Goal: Download file/media

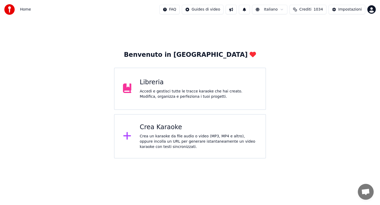
click at [167, 134] on div "Crea un karaoke da file audio o video (MP3, MP4 e altro), oppure incolla un URL…" at bounding box center [198, 142] width 117 height 16
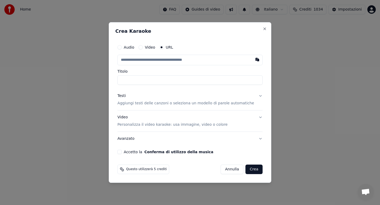
type input "**********"
click at [254, 117] on button "Video Personalizza il video karaoke: usa immagine, video o colore" at bounding box center [189, 120] width 145 height 21
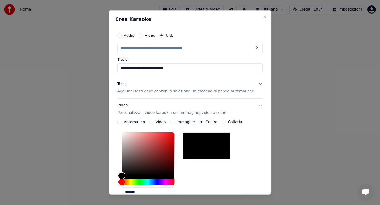
type input "**********"
click at [256, 84] on button "Testi Aggiungi testi delle canzoni o seleziona un modello di parole automatiche" at bounding box center [189, 87] width 145 height 21
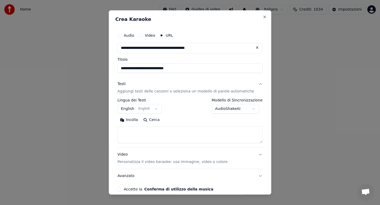
click at [132, 121] on button "Incolla" at bounding box center [128, 120] width 23 height 8
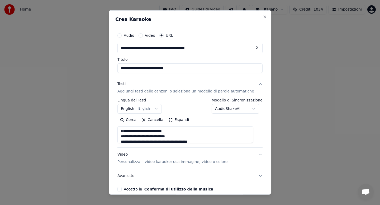
click at [193, 137] on textarea at bounding box center [185, 134] width 136 height 17
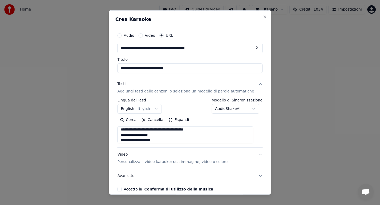
click at [181, 135] on textarea at bounding box center [185, 134] width 136 height 17
click at [176, 130] on textarea at bounding box center [185, 134] width 136 height 17
click at [176, 134] on textarea at bounding box center [185, 134] width 136 height 17
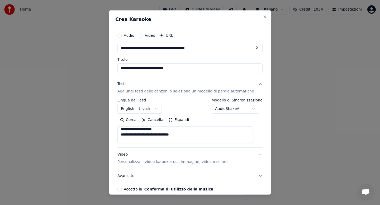
scroll to position [166, 0]
click at [163, 129] on textarea at bounding box center [185, 134] width 136 height 17
click at [173, 129] on textarea at bounding box center [185, 134] width 136 height 17
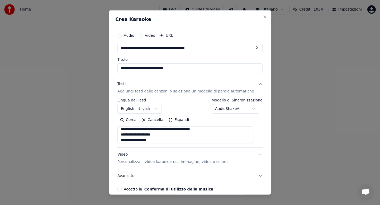
click at [175, 129] on textarea at bounding box center [185, 134] width 136 height 17
click at [176, 134] on textarea at bounding box center [185, 134] width 136 height 17
click at [171, 135] on textarea at bounding box center [185, 134] width 136 height 17
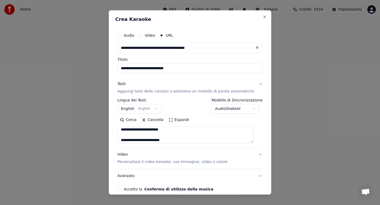
scroll to position [276, 0]
click at [182, 135] on textarea at bounding box center [185, 134] width 136 height 17
type textarea "**********"
click at [122, 188] on button "Accetto la Conferma di utilizzo della musica" at bounding box center [119, 189] width 4 height 4
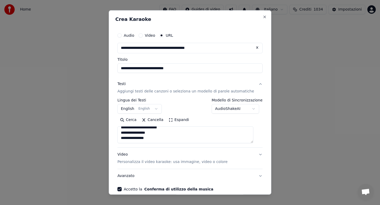
click at [231, 182] on div "**********" at bounding box center [189, 110] width 149 height 165
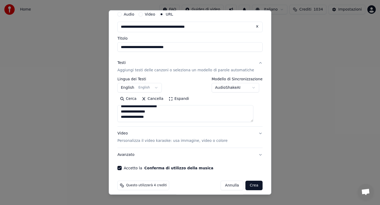
scroll to position [25, 0]
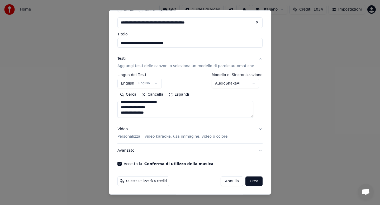
click at [247, 182] on button "Crea" at bounding box center [254, 180] width 17 height 9
select select "**"
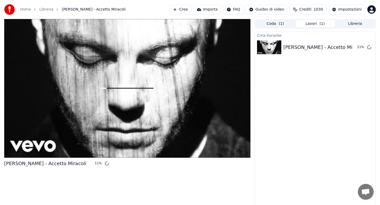
click at [356, 25] on button "Libreria" at bounding box center [355, 24] width 40 height 8
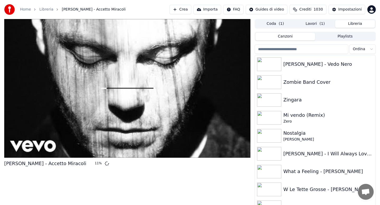
click at [307, 46] on input "search" at bounding box center [302, 48] width 94 height 9
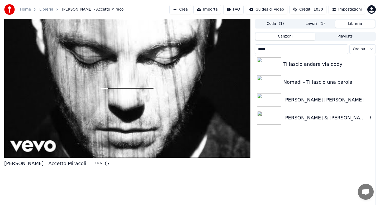
type input "*****"
click at [328, 118] on div "[PERSON_NAME] & [PERSON_NAME] - Ti lascerò LIVE AUDIO" at bounding box center [325, 117] width 85 height 7
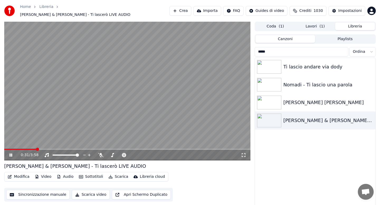
click at [36, 149] on span at bounding box center [127, 149] width 246 height 1
click at [101, 153] on icon at bounding box center [100, 155] width 5 height 4
click at [84, 149] on span at bounding box center [127, 149] width 246 height 1
click at [130, 153] on span at bounding box center [129, 154] width 3 height 3
click at [117, 175] on button "Scarica" at bounding box center [118, 176] width 24 height 7
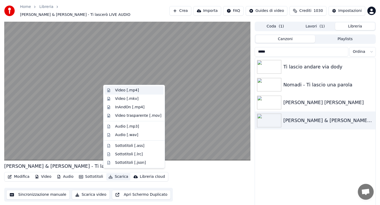
click at [122, 90] on div "Video [.mp4]" at bounding box center [127, 90] width 24 height 5
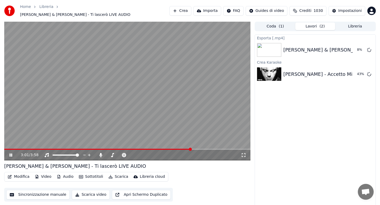
click at [11, 153] on icon at bounding box center [14, 155] width 12 height 4
click at [349, 74] on button "Riproduci" at bounding box center [352, 73] width 26 height 9
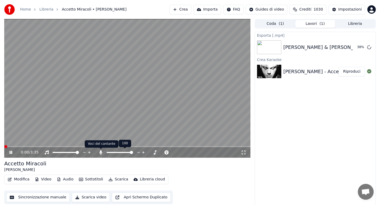
click at [102, 152] on icon at bounding box center [100, 152] width 5 height 4
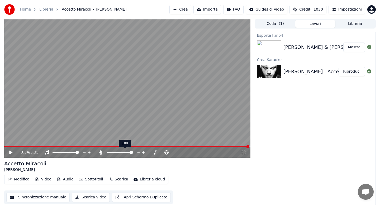
click at [100, 151] on icon at bounding box center [100, 152] width 3 height 4
click at [115, 181] on button "Scarica" at bounding box center [118, 178] width 24 height 7
click at [131, 152] on span at bounding box center [131, 152] width 3 height 3
click at [119, 179] on button "Scarica" at bounding box center [118, 178] width 24 height 7
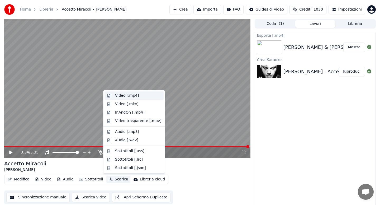
click at [122, 97] on div "Video [.mp4]" at bounding box center [127, 95] width 24 height 5
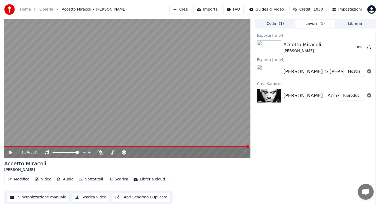
click at [354, 71] on button "Mostra" at bounding box center [354, 71] width 22 height 9
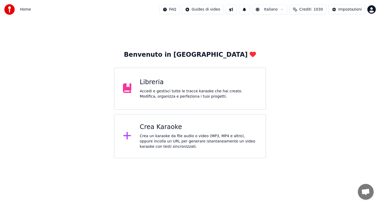
click at [168, 94] on div "Accedi e gestisci tutte le tracce karaoke che hai creato. Modifica, organizza e…" at bounding box center [198, 94] width 117 height 11
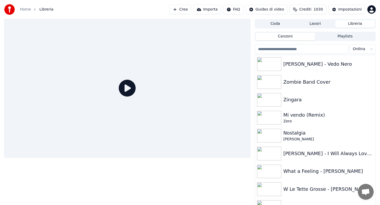
click at [282, 50] on input "search" at bounding box center [302, 48] width 94 height 9
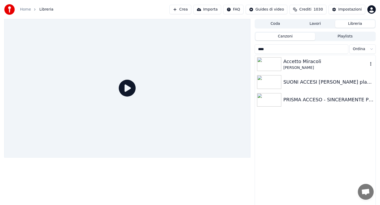
type input "****"
click at [308, 69] on div "[PERSON_NAME]" at bounding box center [325, 67] width 85 height 5
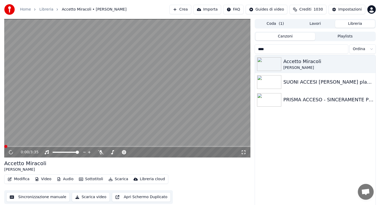
click at [119, 179] on button "Scarica" at bounding box center [118, 178] width 24 height 7
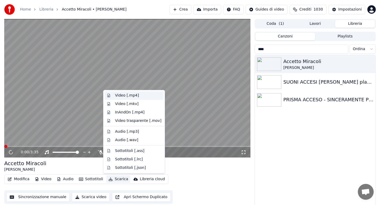
click at [124, 95] on div "Video [.mp4]" at bounding box center [127, 95] width 24 height 5
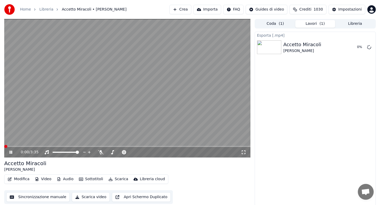
click at [10, 153] on icon at bounding box center [10, 152] width 3 height 3
